Goal: Task Accomplishment & Management: Use online tool/utility

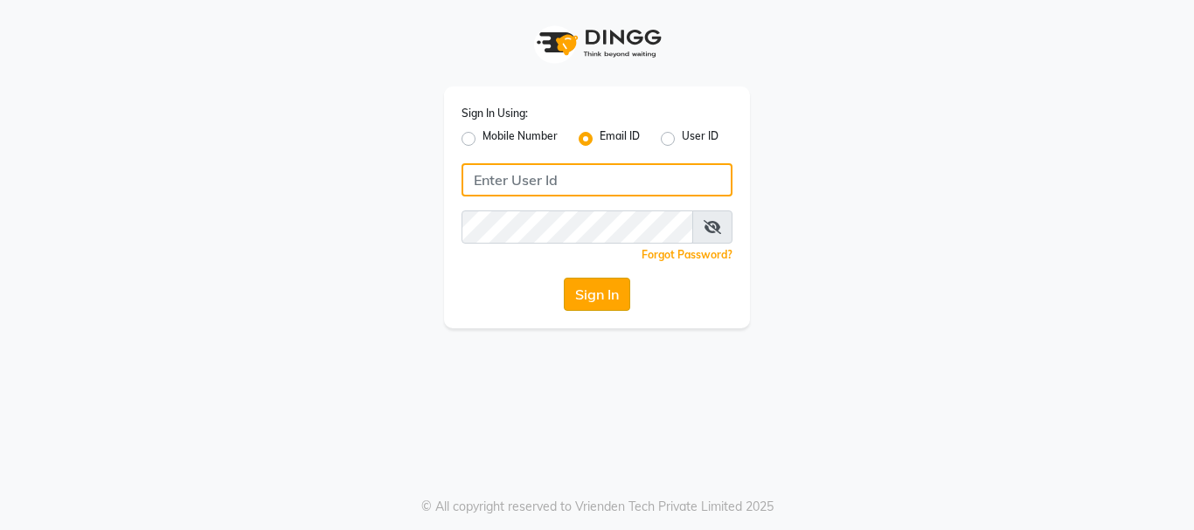
type input "zoyabhatti632@gmail.com"
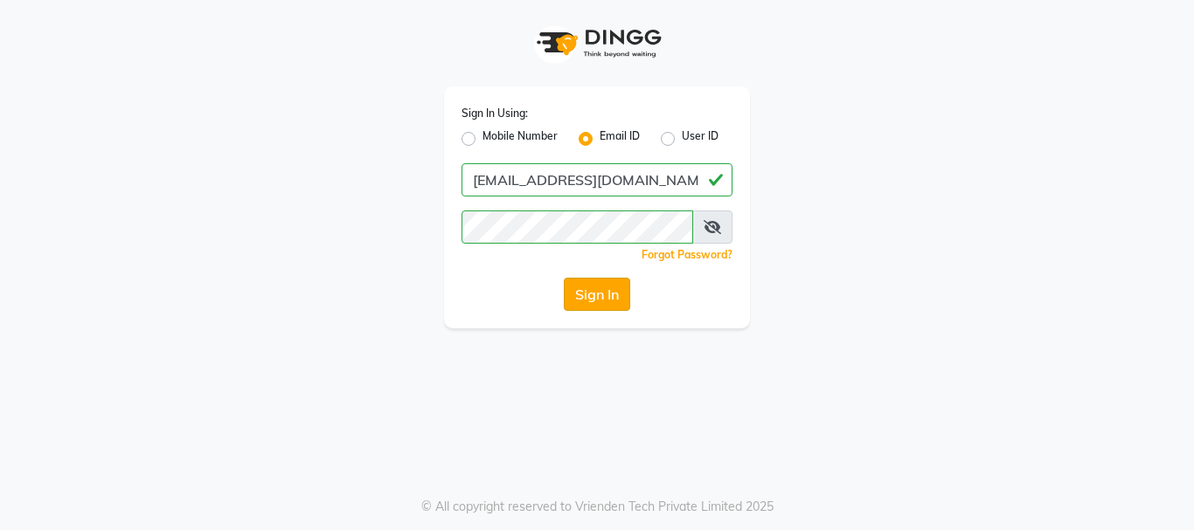
click at [618, 291] on button "Sign In" at bounding box center [597, 294] width 66 height 33
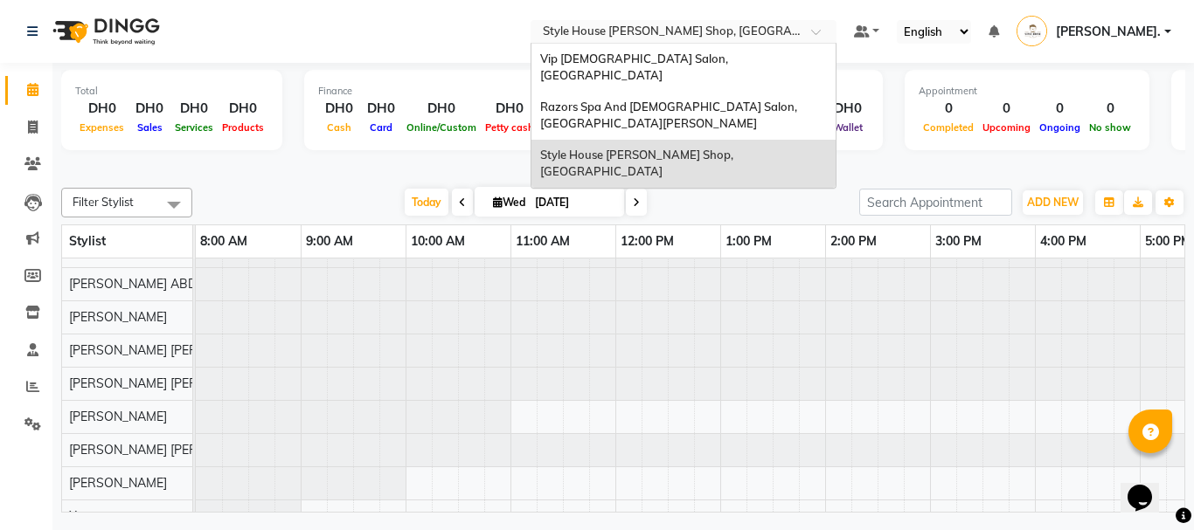
click at [712, 32] on input "text" at bounding box center [665, 32] width 253 height 17
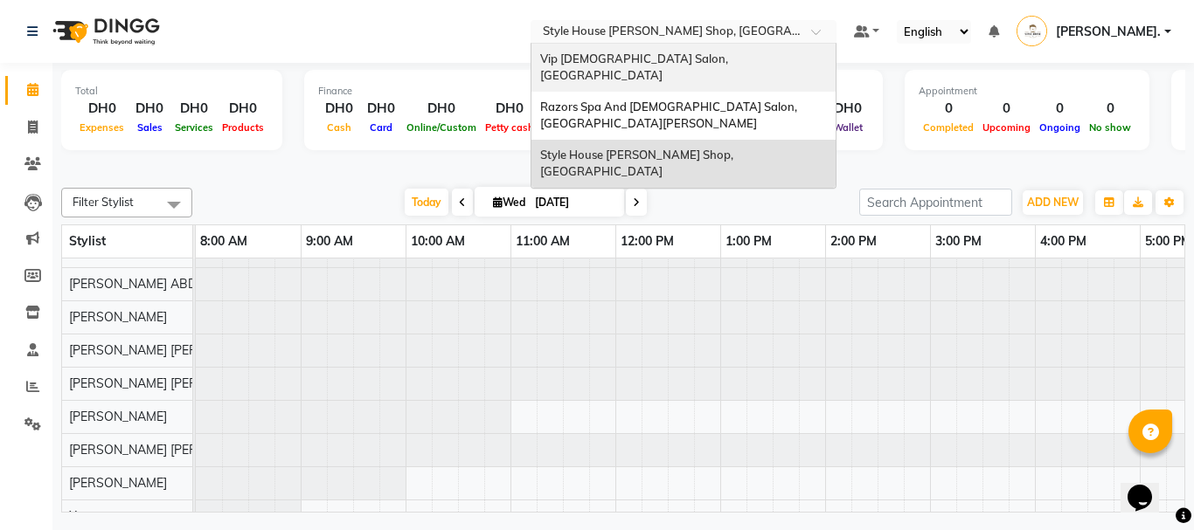
click at [631, 57] on span "Vip [DEMOGRAPHIC_DATA] Salon, [GEOGRAPHIC_DATA]" at bounding box center [635, 67] width 191 height 31
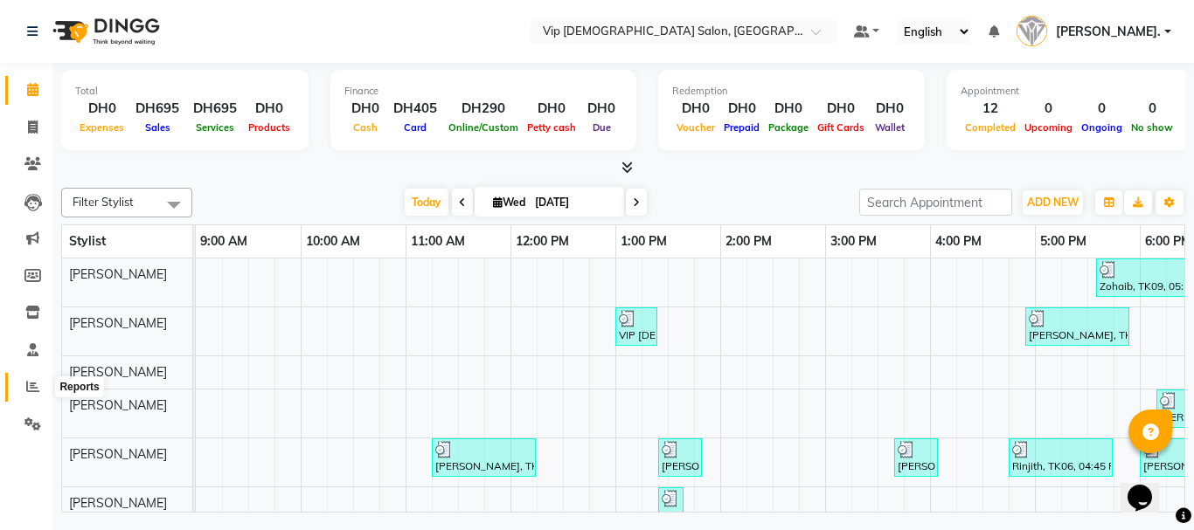
click at [29, 378] on span at bounding box center [32, 388] width 31 height 20
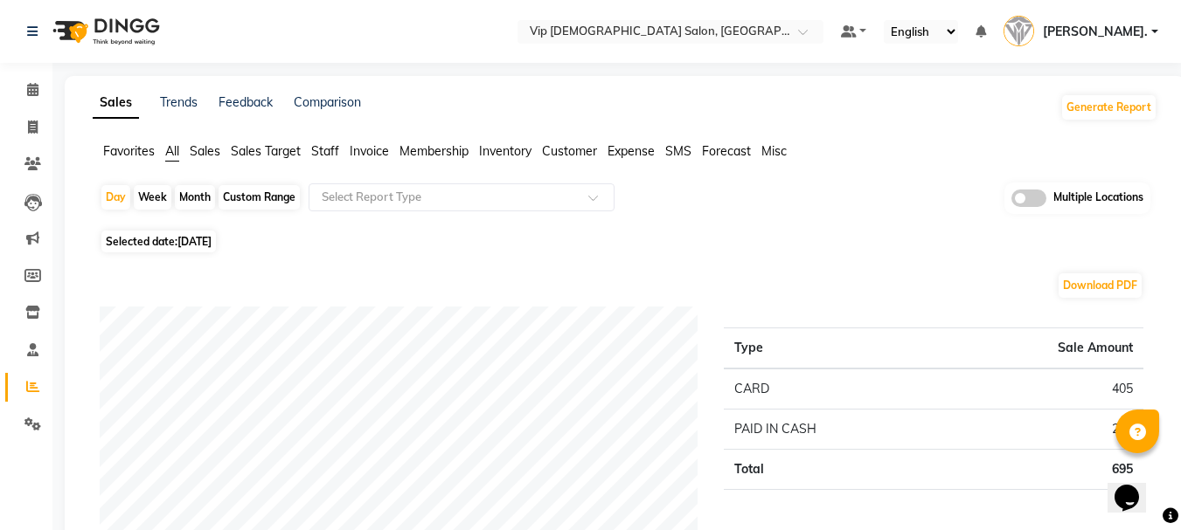
click at [197, 154] on span "Sales" at bounding box center [205, 151] width 31 height 16
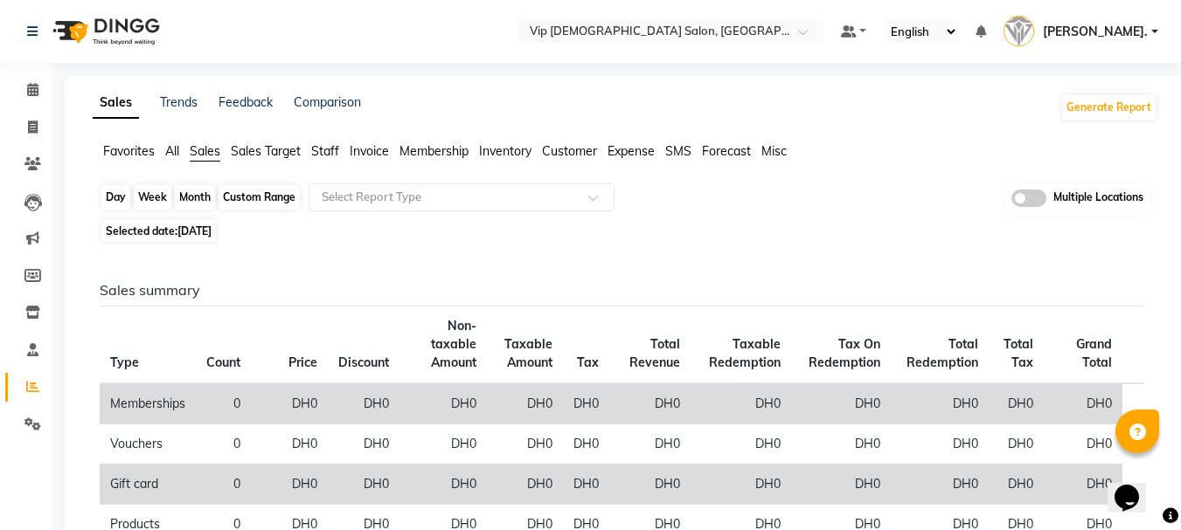
click at [120, 204] on div "Day" at bounding box center [115, 197] width 29 height 24
select select "9"
select select "2025"
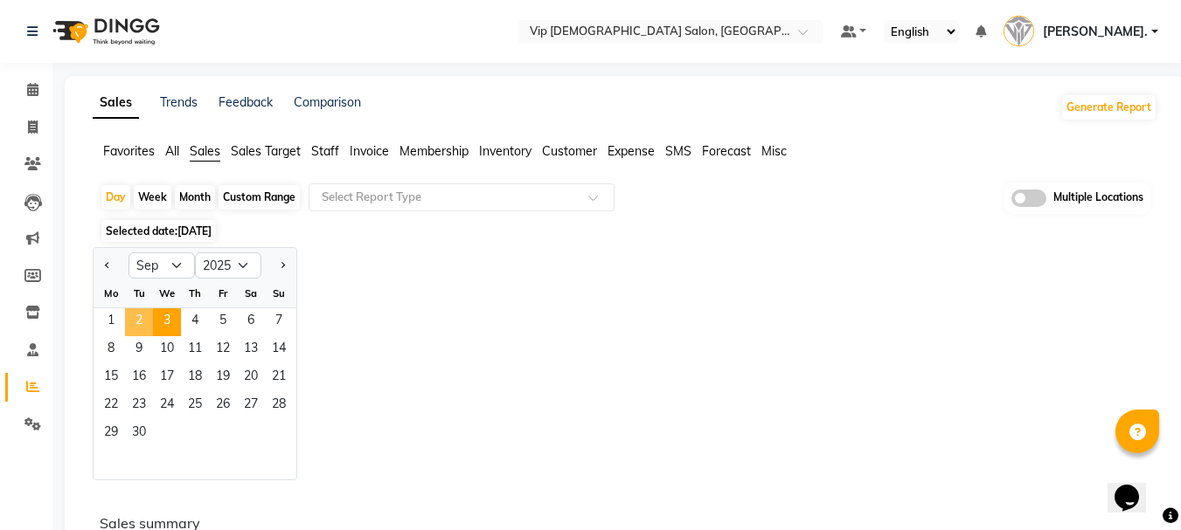
click at [136, 322] on span "2" at bounding box center [139, 322] width 28 height 28
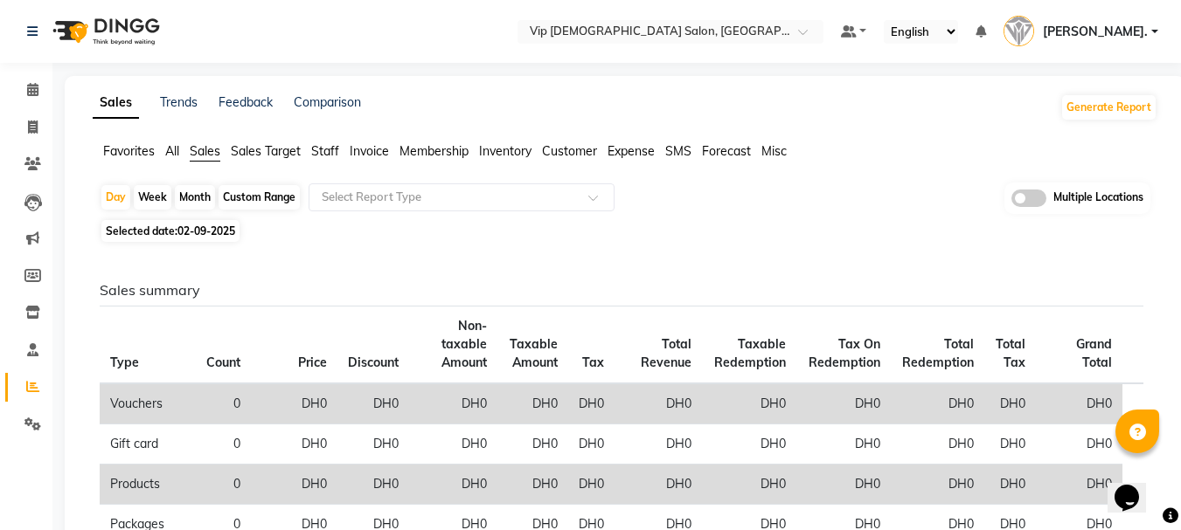
scroll to position [489, 0]
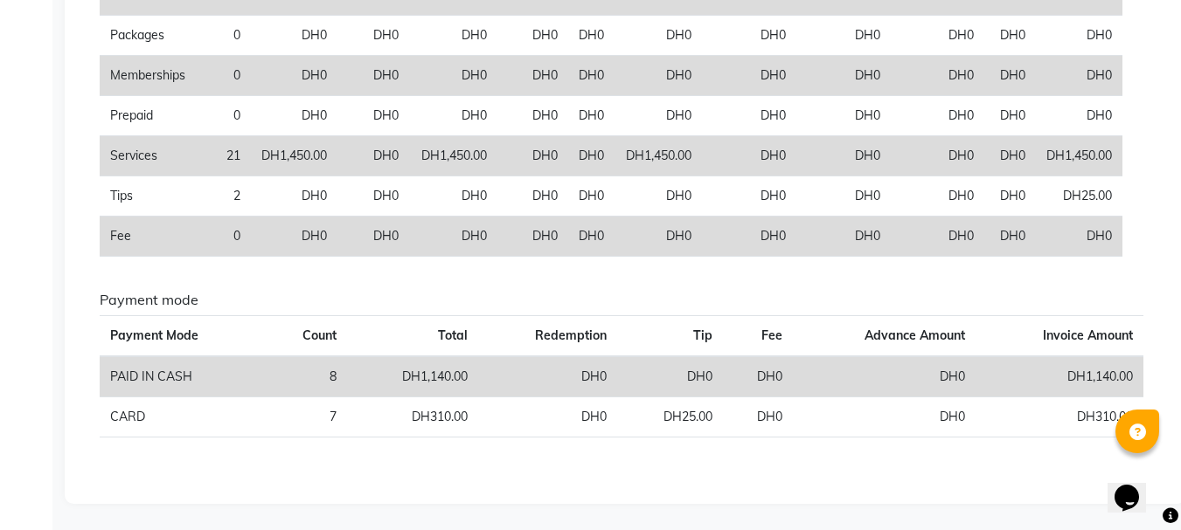
click at [771, 314] on div "Payment mode Payment Mode Count Total Redemption Tip Fee Advance Amount Invoice…" at bounding box center [622, 372] width 1070 height 160
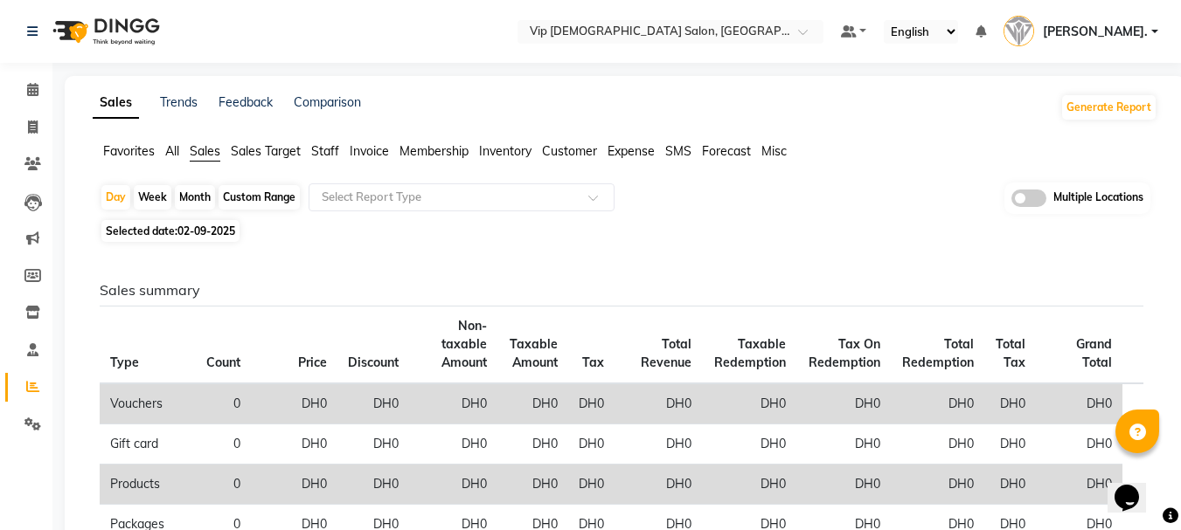
click at [252, 188] on div "Custom Range" at bounding box center [258, 197] width 81 height 24
select select "9"
select select "2025"
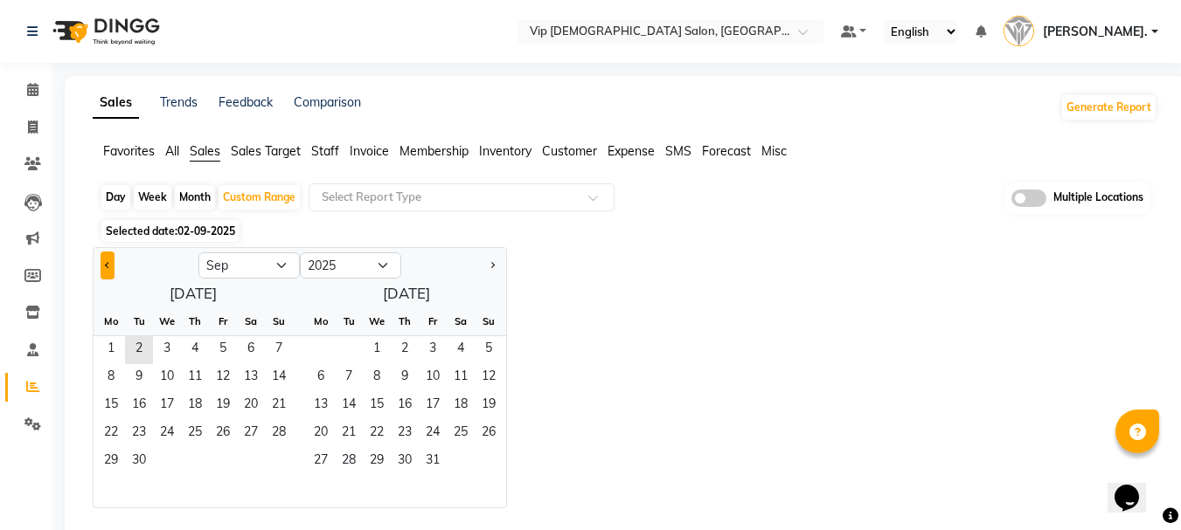
click at [107, 260] on button "Previous month" at bounding box center [107, 266] width 14 height 28
select select "8"
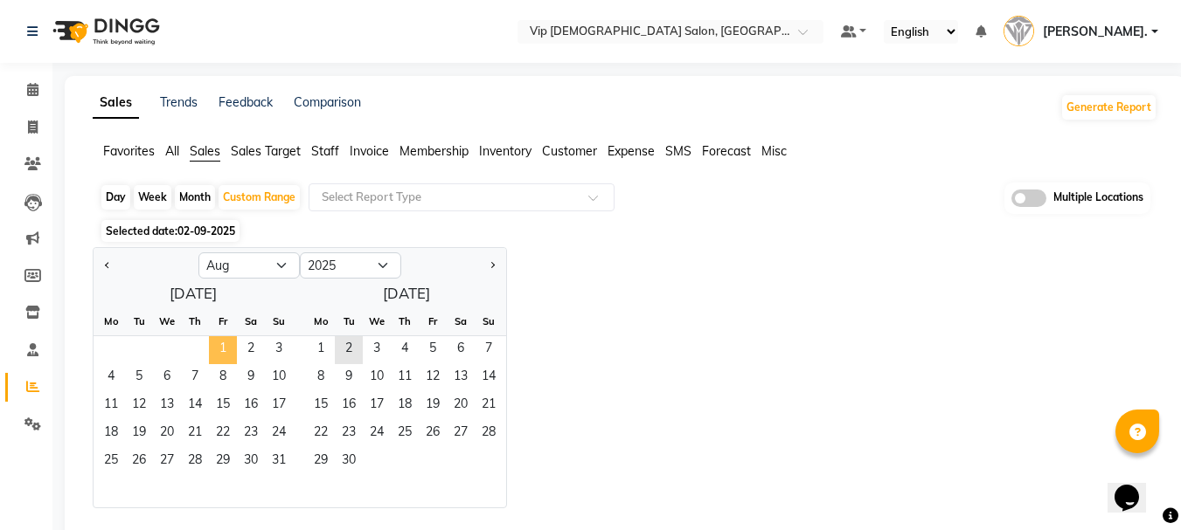
click at [222, 353] on span "1" at bounding box center [223, 350] width 28 height 28
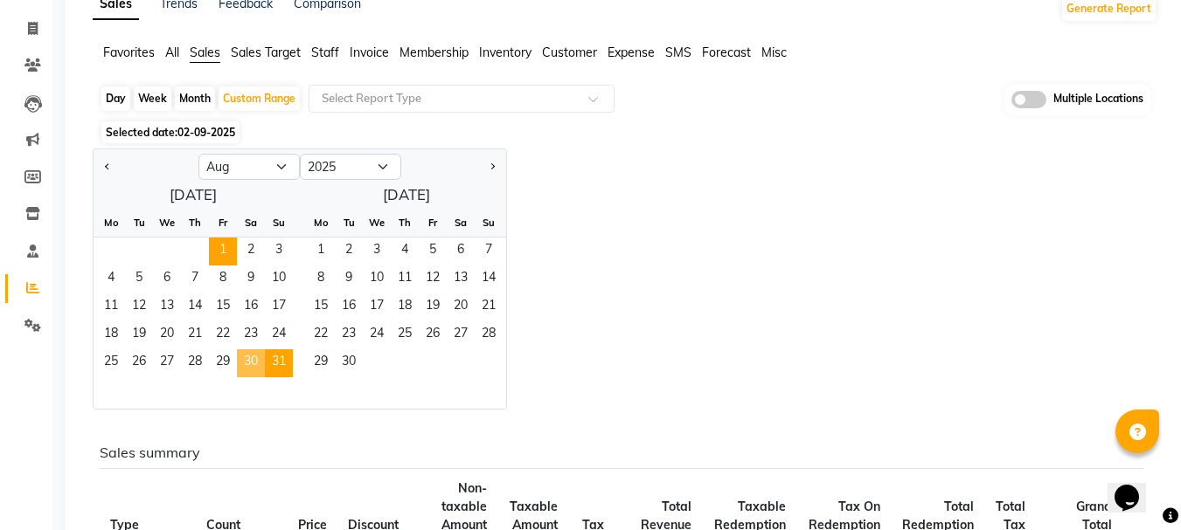
scroll to position [100, 0]
click at [294, 364] on div "29 30" at bounding box center [399, 363] width 213 height 28
click at [280, 364] on span "31" at bounding box center [279, 363] width 28 height 28
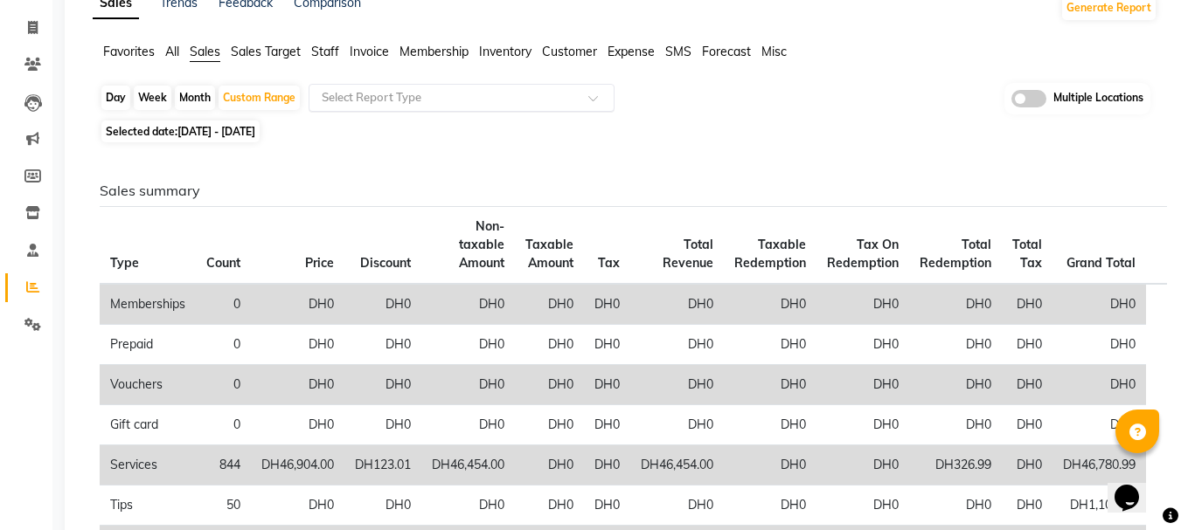
click at [388, 93] on input "text" at bounding box center [444, 97] width 252 height 17
type input "t"
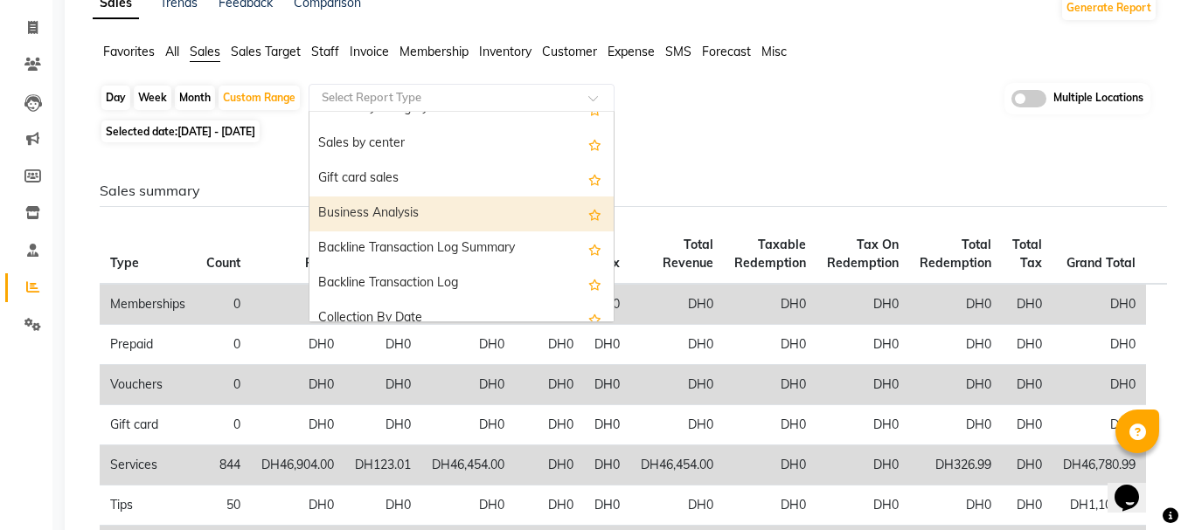
scroll to position [385, 0]
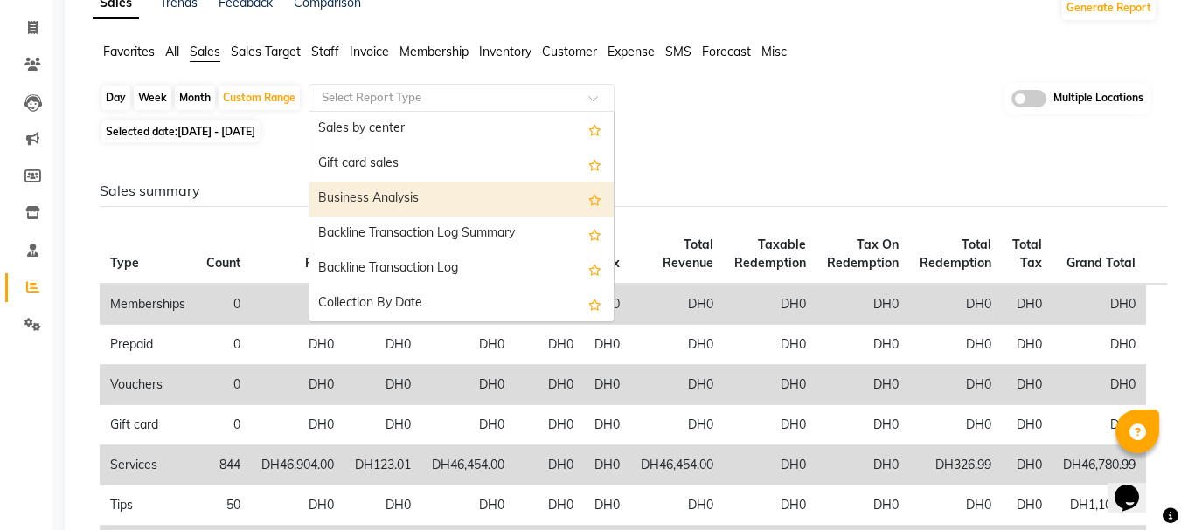
click at [367, 204] on div "Business Analysis" at bounding box center [461, 199] width 304 height 35
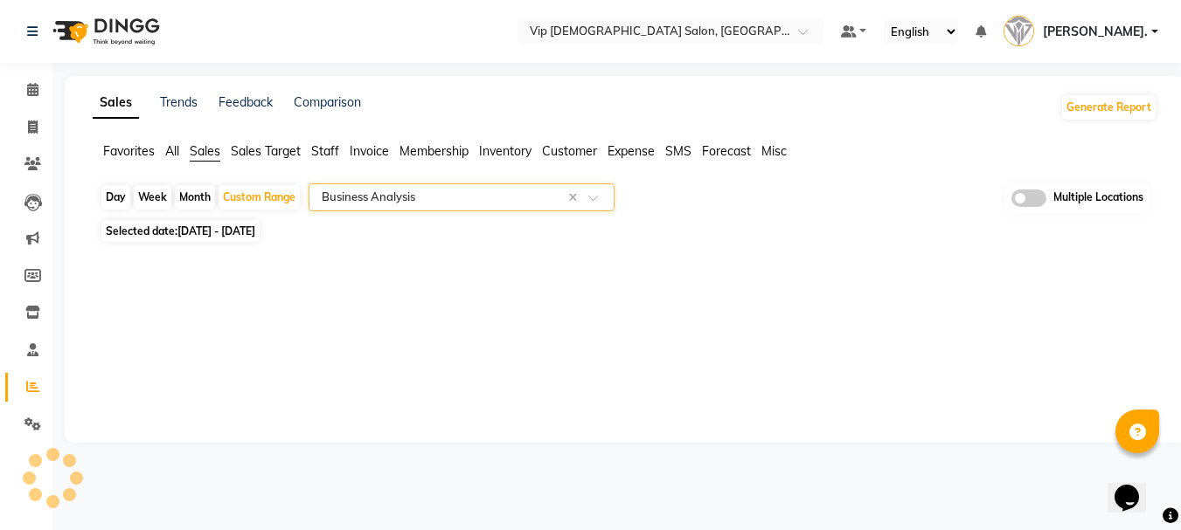
scroll to position [0, 0]
click at [319, 150] on span "Staff" at bounding box center [325, 151] width 28 height 16
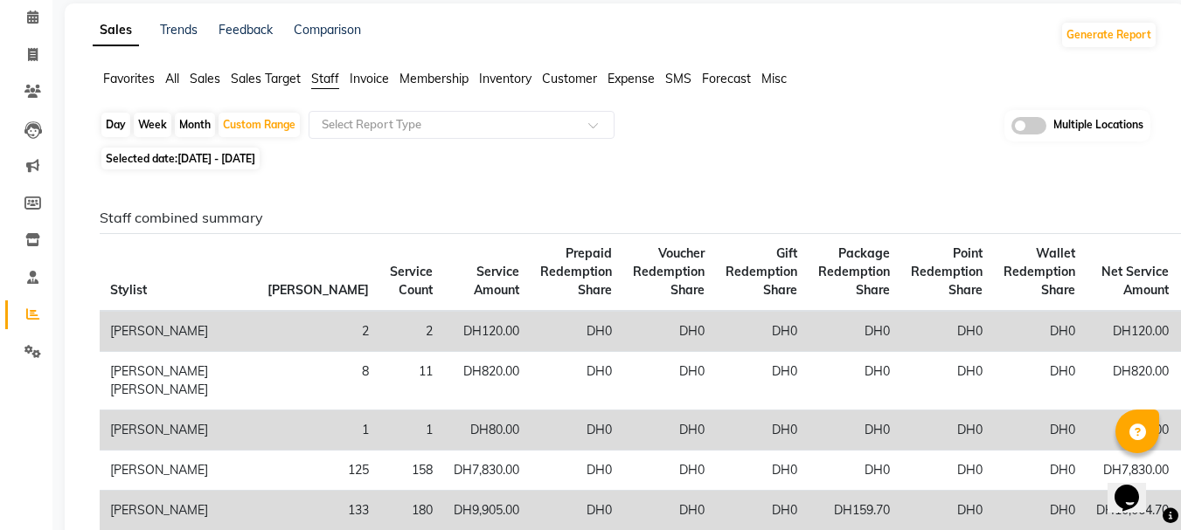
scroll to position [73, 0]
click at [408, 126] on input "text" at bounding box center [444, 123] width 252 height 17
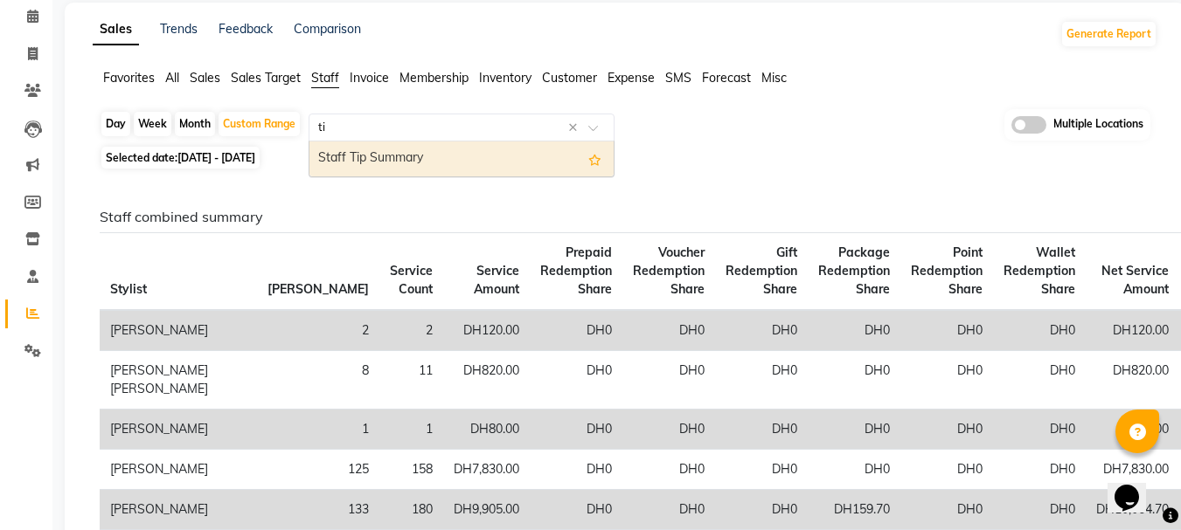
type input "tip"
click at [409, 153] on div "Staff Tip Summary" at bounding box center [461, 159] width 304 height 35
select select "full_report"
select select "csv"
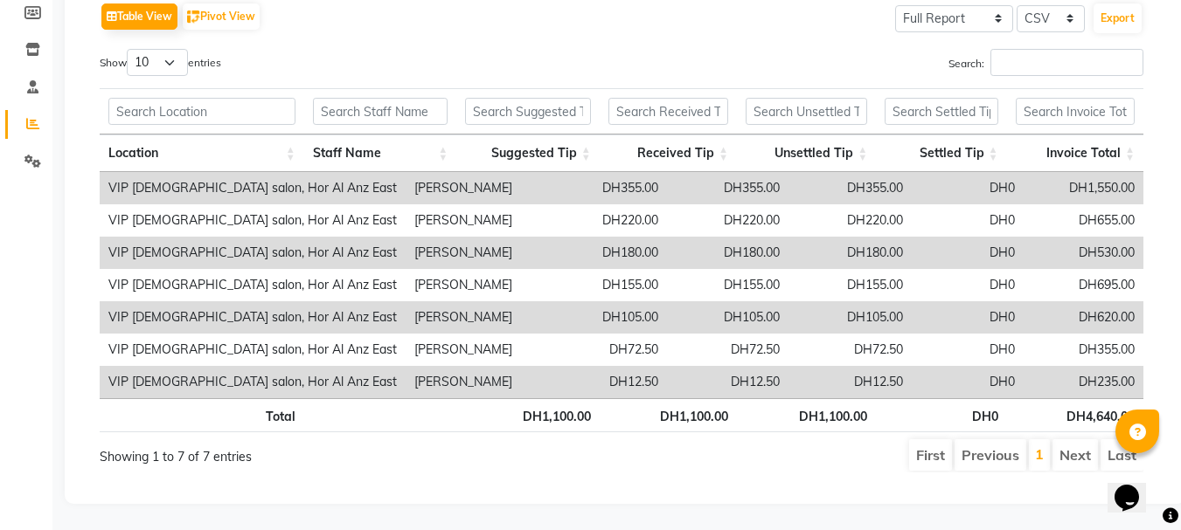
scroll to position [0, 0]
